Goal: Navigation & Orientation: Understand site structure

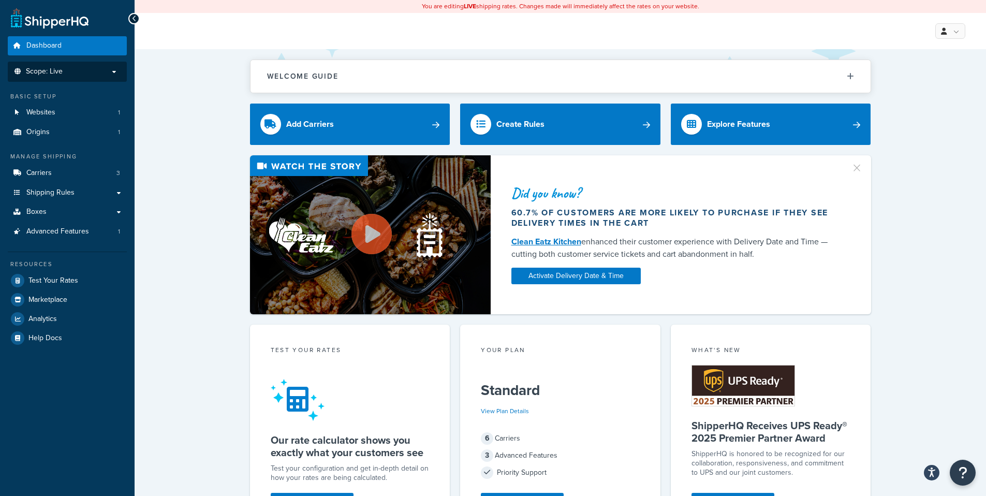
click at [105, 73] on p "Scope: Live" at bounding box center [67, 71] width 110 height 9
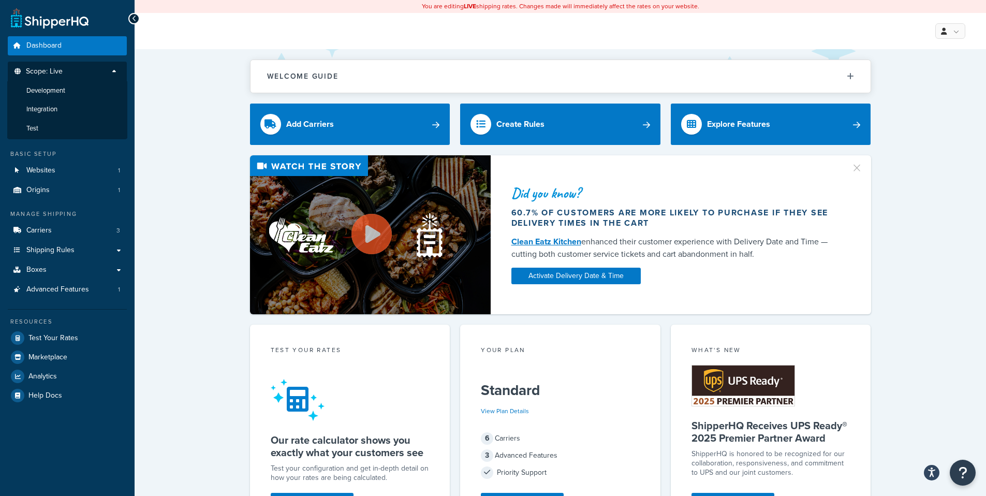
click at [94, 173] on link "Websites 1" at bounding box center [67, 170] width 119 height 19
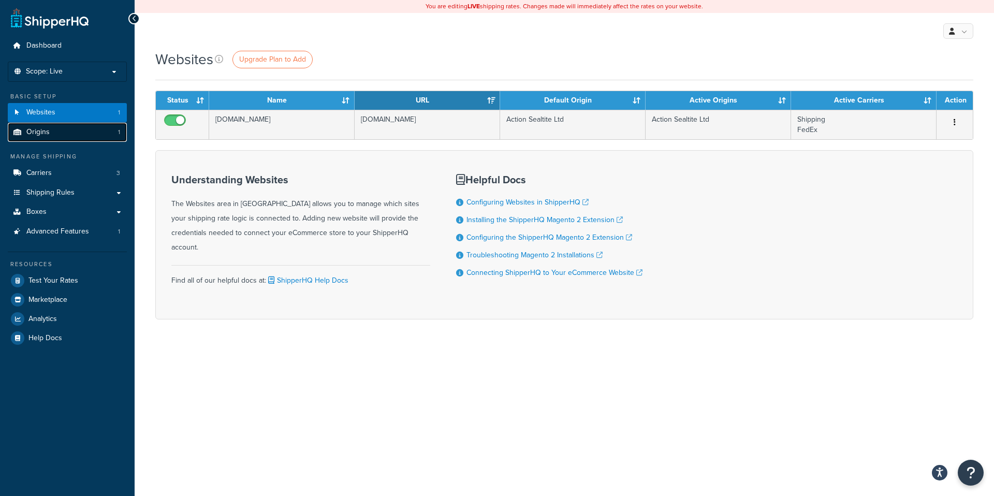
click at [84, 131] on link "Origins 1" at bounding box center [67, 132] width 119 height 19
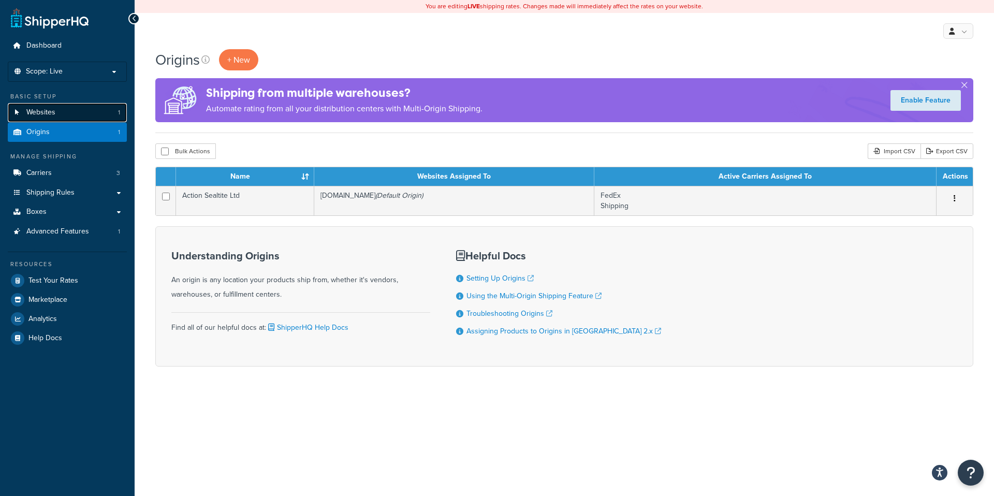
click at [92, 108] on link "Websites 1" at bounding box center [67, 112] width 119 height 19
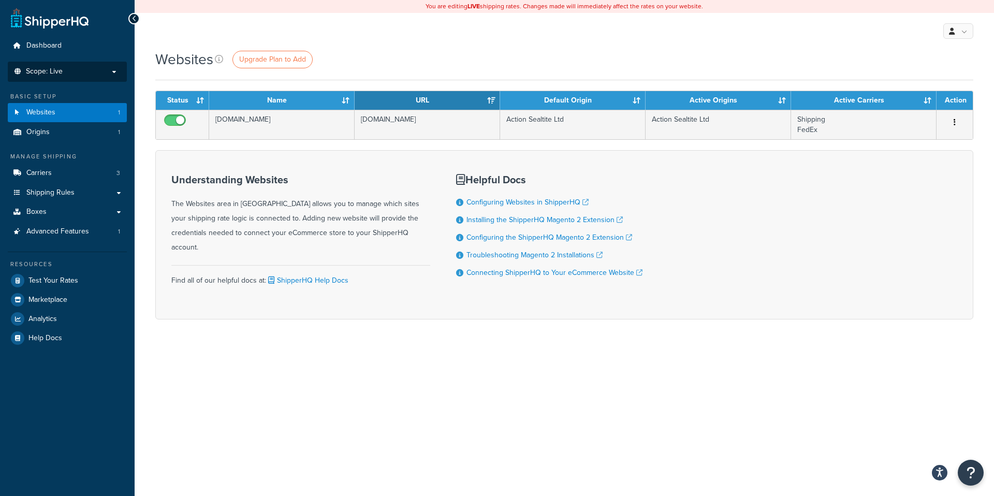
click at [40, 75] on span "Scope: Live" at bounding box center [44, 71] width 37 height 9
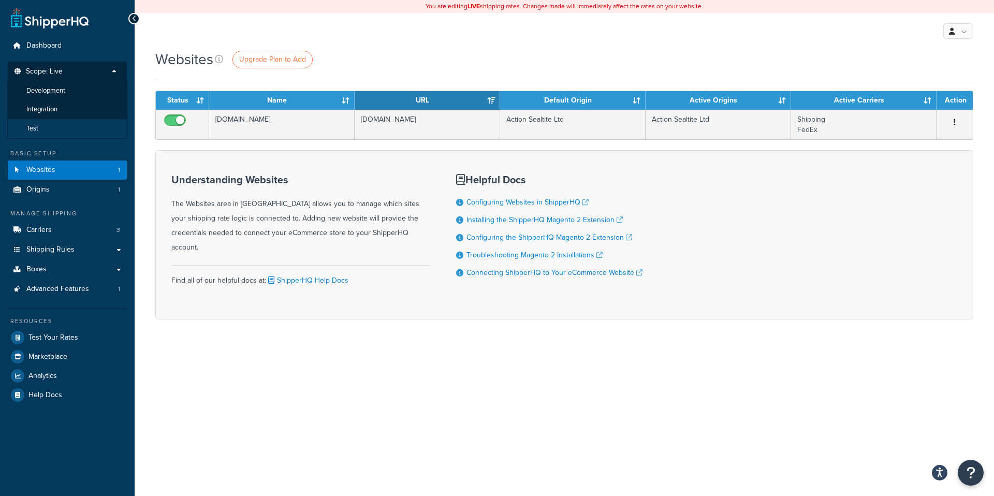
click at [58, 129] on li "Test" at bounding box center [67, 128] width 120 height 19
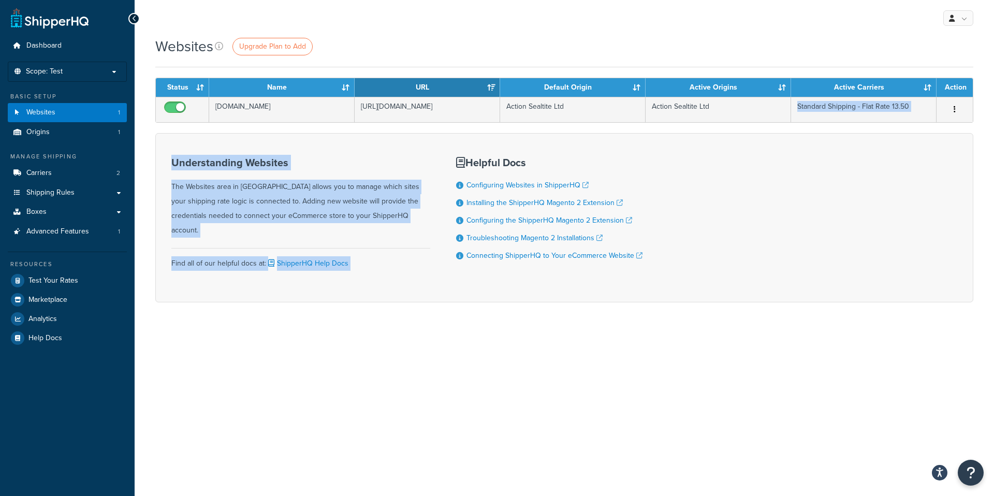
drag, startPoint x: 827, startPoint y: 117, endPoint x: 834, endPoint y: 136, distance: 20.0
click at [834, 136] on form "Status Name URL Default Origin Active Origins Active Carriers Action [DOMAIN_NA…" at bounding box center [564, 190] width 818 height 225
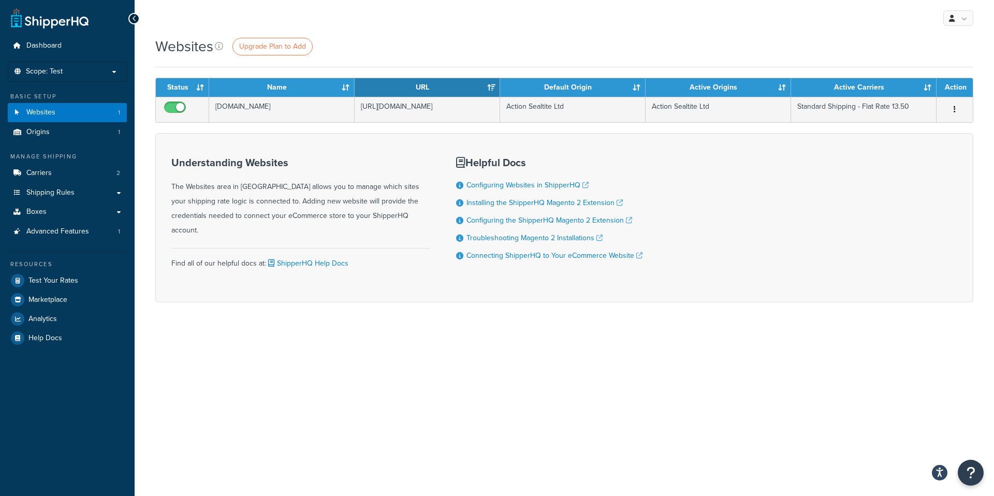
click at [565, 61] on div "Websites Upgrade Plan to Add" at bounding box center [564, 51] width 818 height 31
click at [505, 45] on div "Websites Upgrade Plan to Add" at bounding box center [564, 46] width 818 height 20
click at [609, 159] on div "Helpful Docs Configuring Websites in ShipperHQ Installing the ShipperHQ Magento…" at bounding box center [549, 217] width 186 height 137
click at [647, 34] on div "My Profile Billing Global Settings Contact Us Logout" at bounding box center [564, 18] width 859 height 36
